Goal: Task Accomplishment & Management: Use online tool/utility

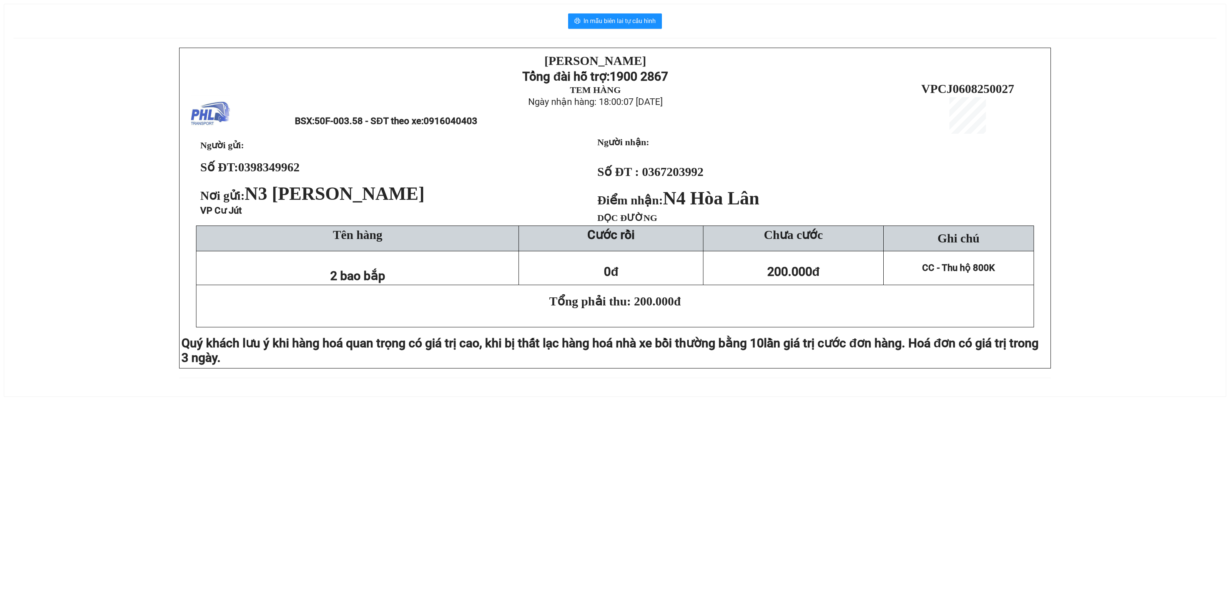
drag, startPoint x: 2, startPoint y: 294, endPoint x: 290, endPoint y: 102, distance: 345.9
click at [41, 268] on div "In mẫu biên lai tự cấu hình PHƯƠNG HỒNG LINH Tổng đài hỗ trợ: 1900 2867 TEM HÀN…" at bounding box center [615, 196] width 1230 height 410
click at [84, 208] on div "PHƯƠNG HỒNG LINH Tổng đài hỗ trợ: 1900 2867 TEM HÀNG Ngày nhận hàng: 18:00:07 -…" at bounding box center [614, 218] width 1203 height 340
click at [609, 15] on button "In mẫu biên lai tự cấu hình" at bounding box center [615, 20] width 94 height 15
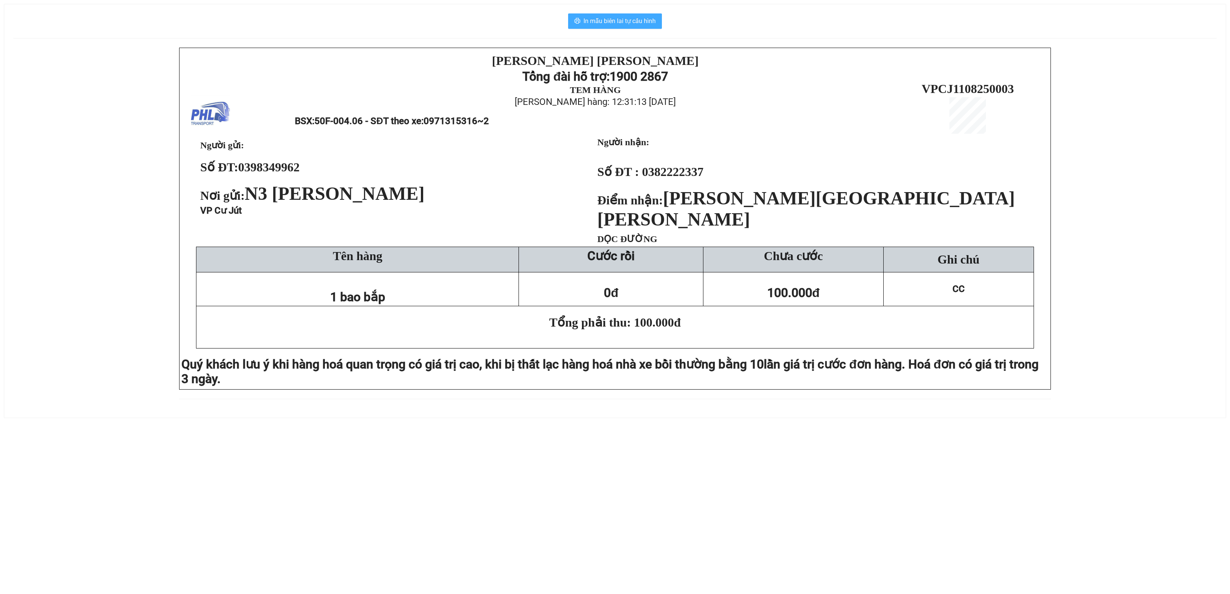
click at [604, 23] on span "In mẫu biên lai tự cấu hình" at bounding box center [620, 21] width 72 height 10
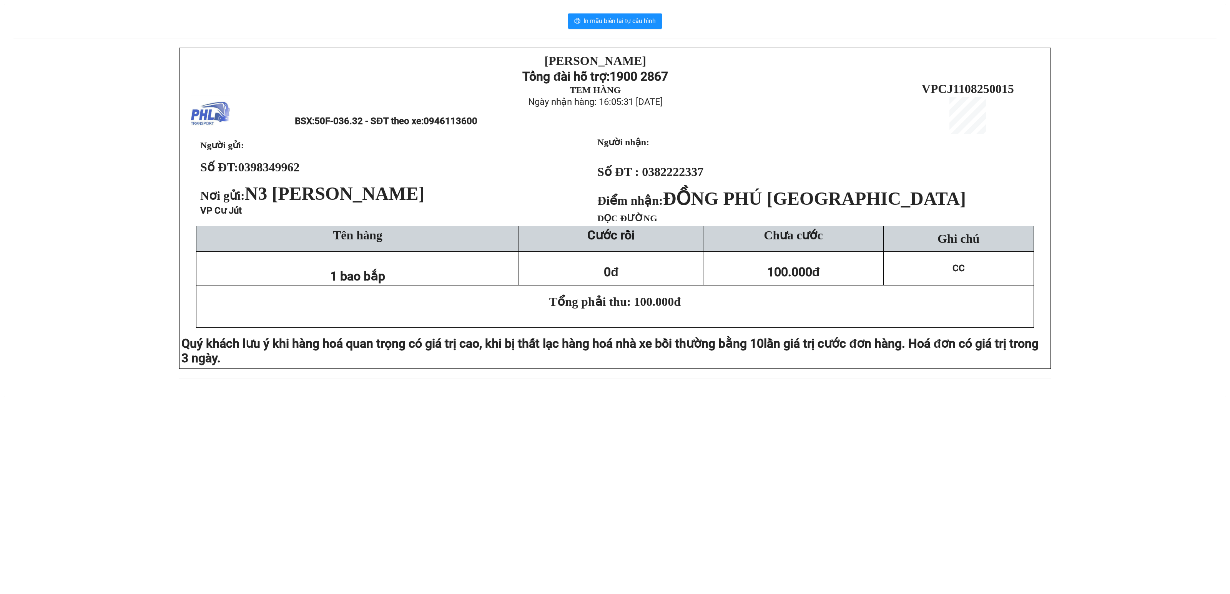
drag, startPoint x: 46, startPoint y: 218, endPoint x: 220, endPoint y: 18, distance: 264.8
click at [46, 213] on div "[PERSON_NAME][DEMOGRAPHIC_DATA] Tổng đài hỗ trợ: 1900 2867 TEM HÀNG Ngày nhận h…" at bounding box center [614, 218] width 1203 height 340
drag, startPoint x: 18, startPoint y: 268, endPoint x: 94, endPoint y: 130, distance: 157.6
click at [24, 255] on div "[PERSON_NAME][DEMOGRAPHIC_DATA] Tổng đài hỗ trợ: 1900 2867 TEM HÀNG Ngày nhận h…" at bounding box center [614, 218] width 1203 height 340
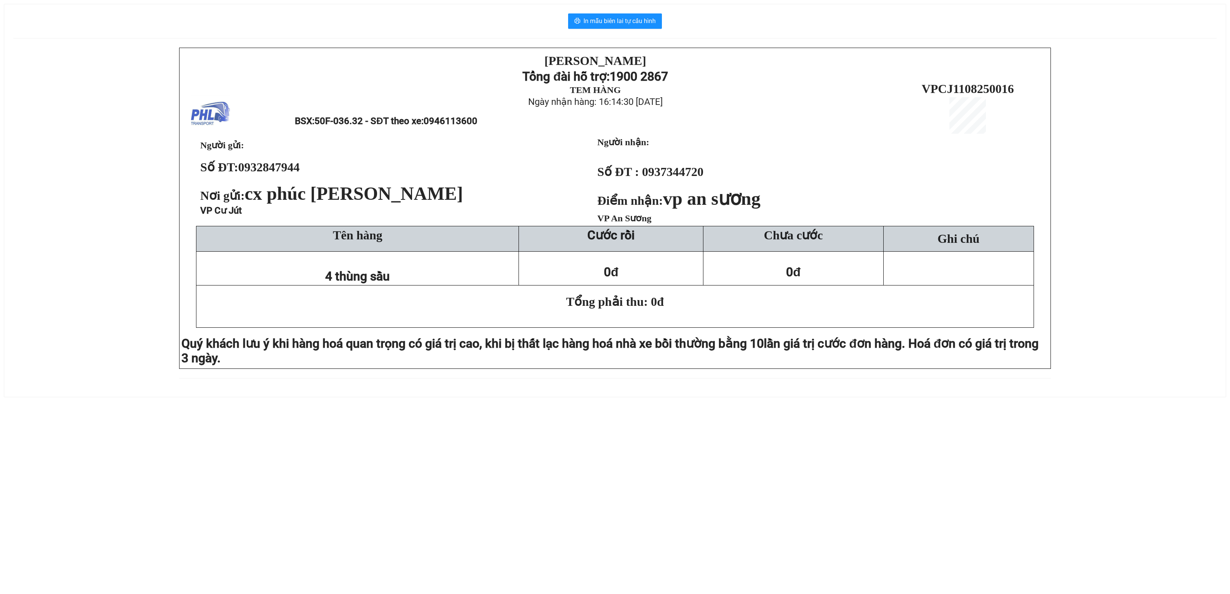
drag, startPoint x: 73, startPoint y: 395, endPoint x: 538, endPoint y: 9, distance: 604.4
click at [121, 336] on div "PHƯƠNG HỒNG LINH Tổng đài hỗ trợ: 1900 2867 TEM HÀNG Ngày nhận hàng: 16:14:30 -…" at bounding box center [614, 218] width 1203 height 340
